Goal: Information Seeking & Learning: Check status

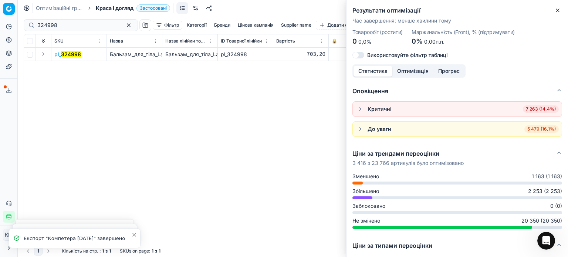
drag, startPoint x: 556, startPoint y: 12, endPoint x: 512, endPoint y: 19, distance: 43.8
click at [556, 12] on icon "button" at bounding box center [558, 10] width 6 height 6
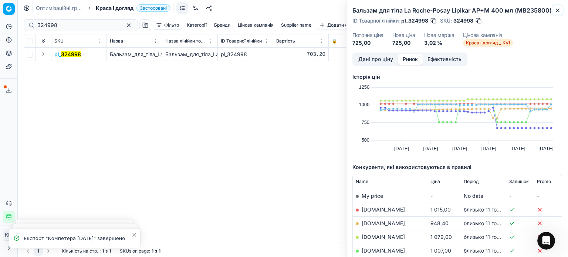
click at [558, 11] on icon "button" at bounding box center [558, 10] width 3 height 3
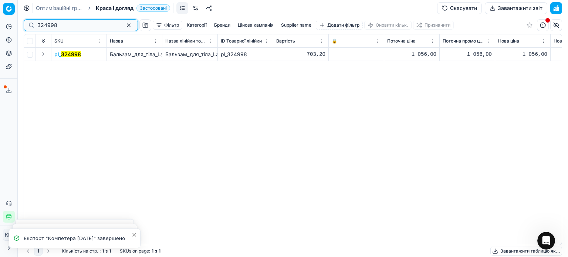
drag, startPoint x: 63, startPoint y: 25, endPoint x: 0, endPoint y: 22, distance: 62.6
click at [0, 22] on div "Pricing platform Аналітика Цінова оптимізація Асортимент продукції Шаблони Серв…" at bounding box center [284, 128] width 568 height 257
paste input "138057"
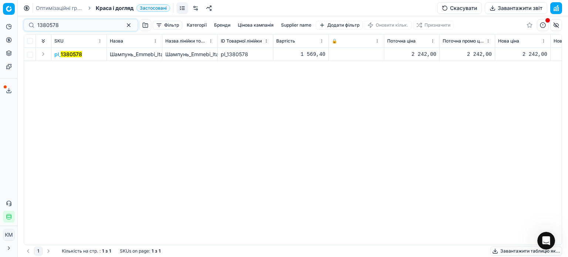
click at [77, 56] on mark "1380578" at bounding box center [71, 54] width 21 height 6
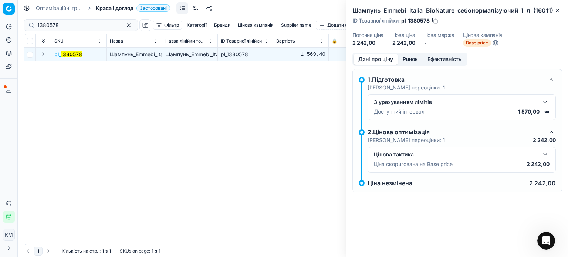
click at [407, 60] on button "Ринок" at bounding box center [410, 59] width 25 height 11
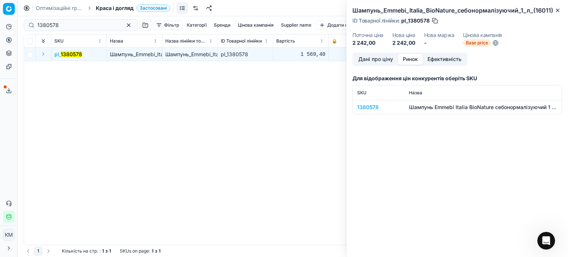
click at [370, 104] on td "1380578" at bounding box center [379, 107] width 52 height 14
click at [370, 105] on div "1380578" at bounding box center [379, 107] width 43 height 7
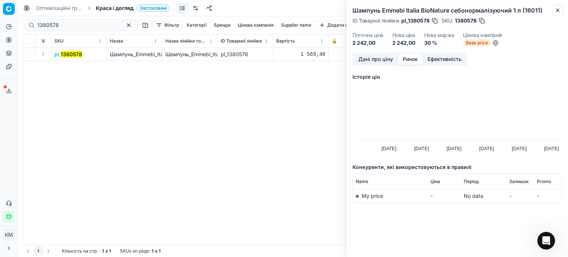
click at [558, 11] on icon "button" at bounding box center [558, 10] width 6 height 6
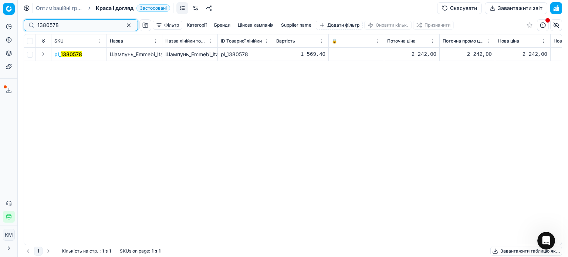
drag, startPoint x: 25, startPoint y: 24, endPoint x: 0, endPoint y: 23, distance: 25.2
click at [0, 23] on div "Pricing platform Аналітика Цінова оптимізація Асортимент продукції Шаблони Серв…" at bounding box center [284, 128] width 568 height 257
paste input "32499"
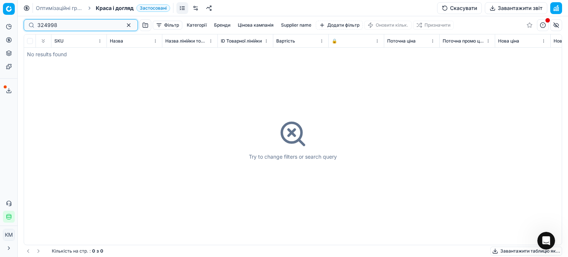
drag, startPoint x: 38, startPoint y: 26, endPoint x: 51, endPoint y: 29, distance: 13.4
click at [39, 26] on input "324998" at bounding box center [77, 24] width 81 height 7
type input "324998"
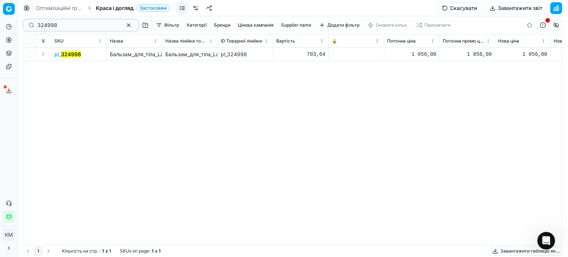
click at [70, 54] on mark "324998" at bounding box center [71, 54] width 20 height 6
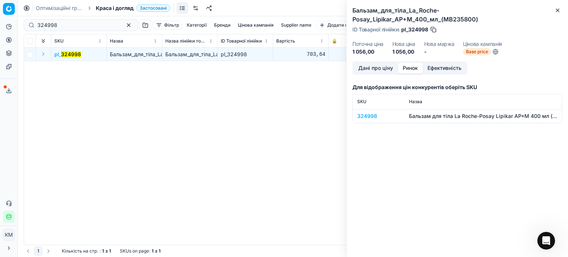
click at [414, 68] on button "Ринок" at bounding box center [410, 68] width 25 height 11
click at [372, 117] on div "324998" at bounding box center [379, 116] width 43 height 7
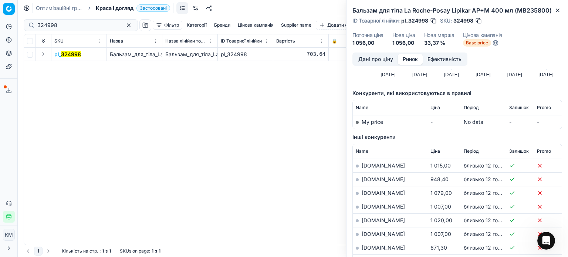
scroll to position [111, 0]
